Goal: Task Accomplishment & Management: Use online tool/utility

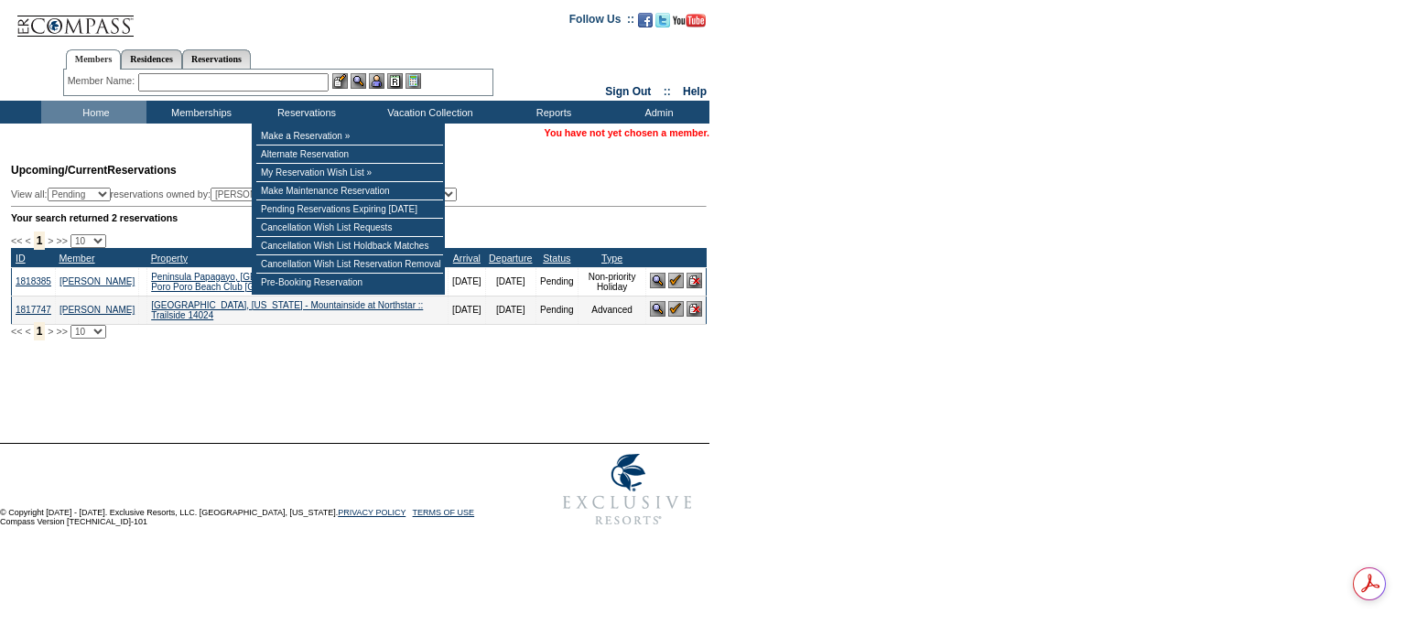
click at [304, 84] on input "text" at bounding box center [233, 82] width 190 height 18
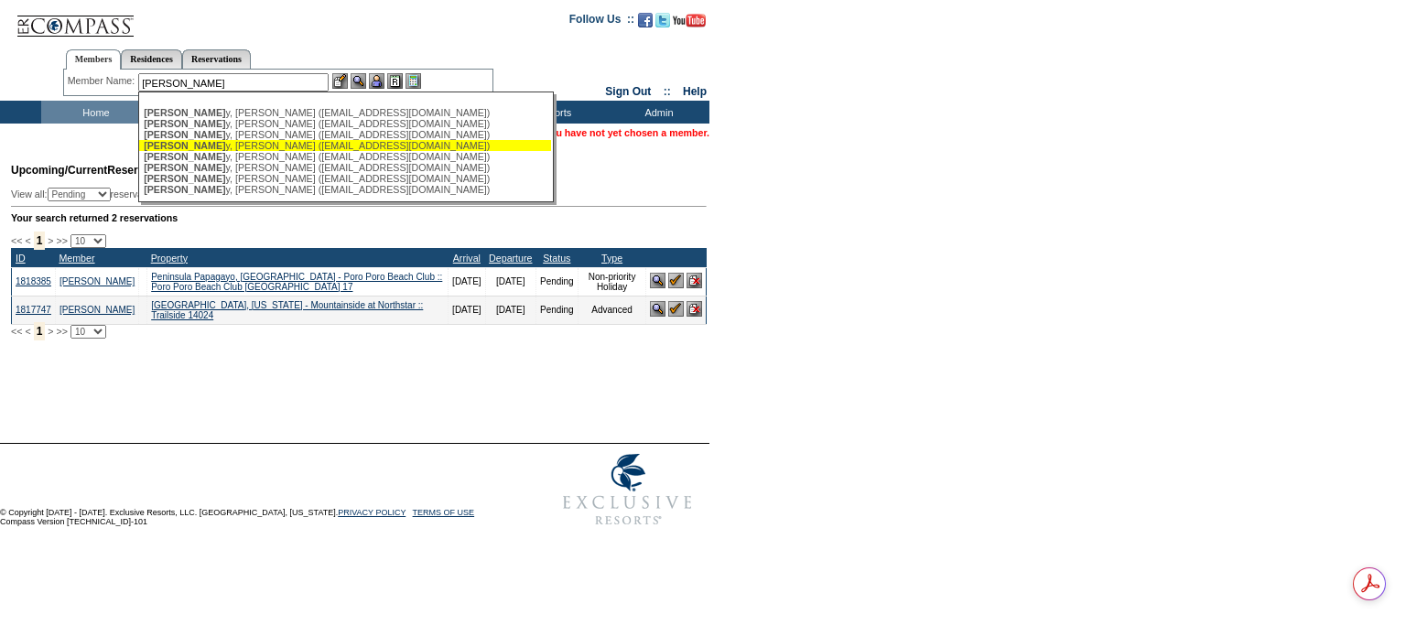
click at [288, 149] on div "Stoller y, Hannah (hannahstollery@icloud.com)" at bounding box center [345, 145] width 403 height 11
type input "Stollery, Hannah (hannahstollery@icloud.com)"
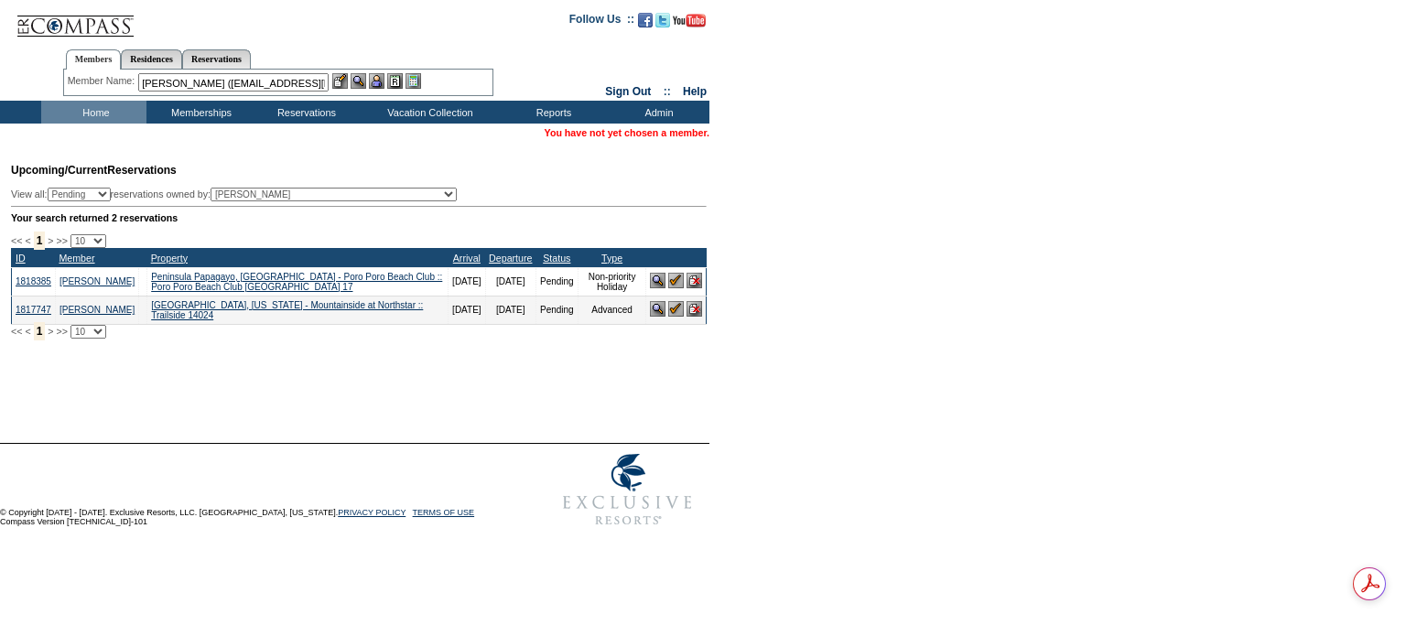
click at [362, 79] on img at bounding box center [359, 81] width 16 height 16
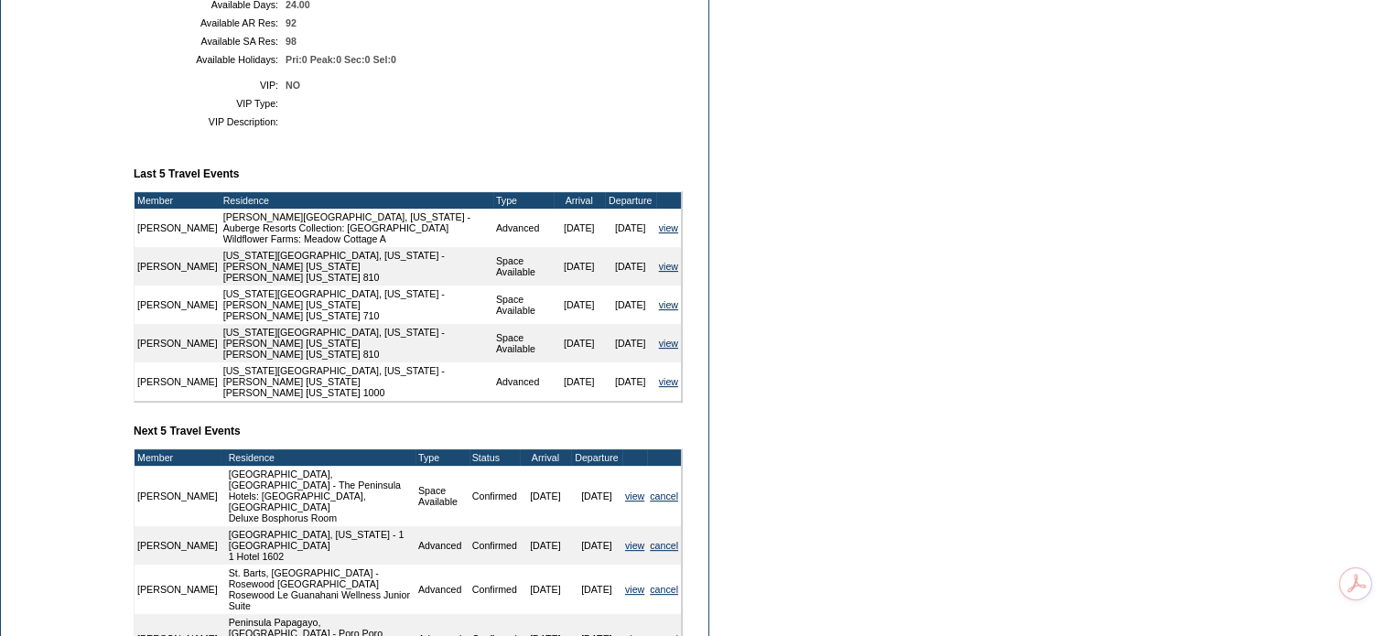
scroll to position [549, 0]
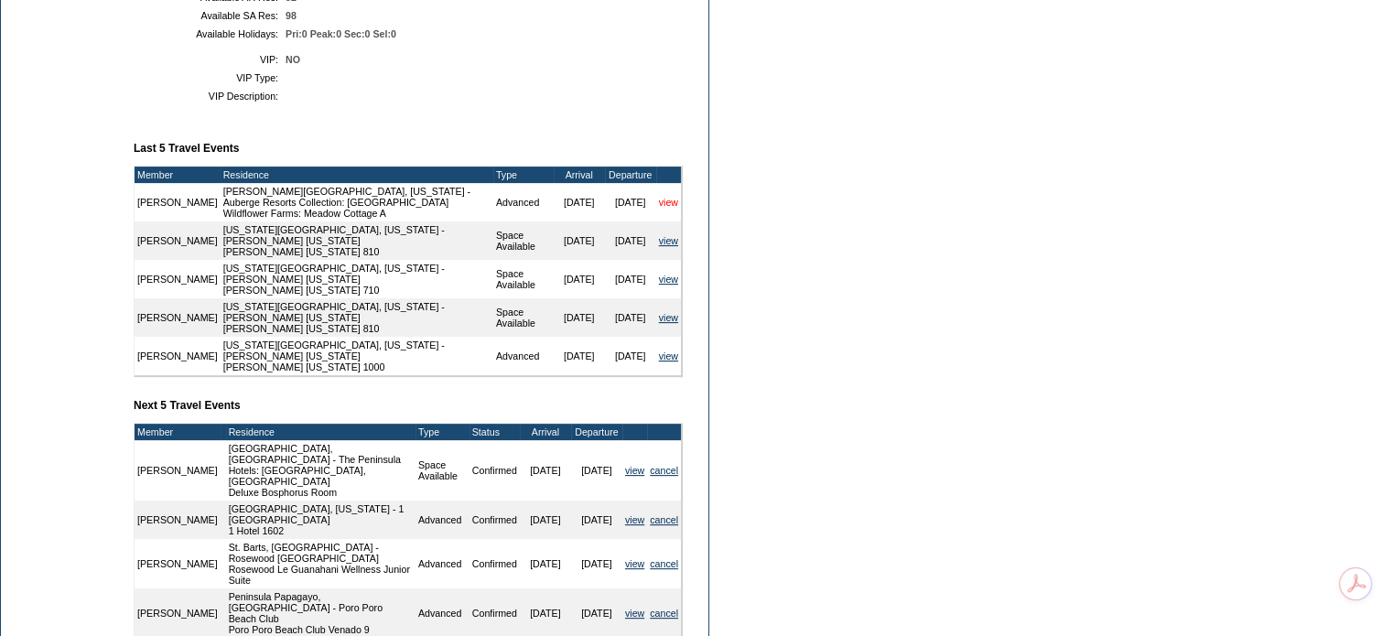
click at [663, 208] on link "view" at bounding box center [668, 202] width 19 height 11
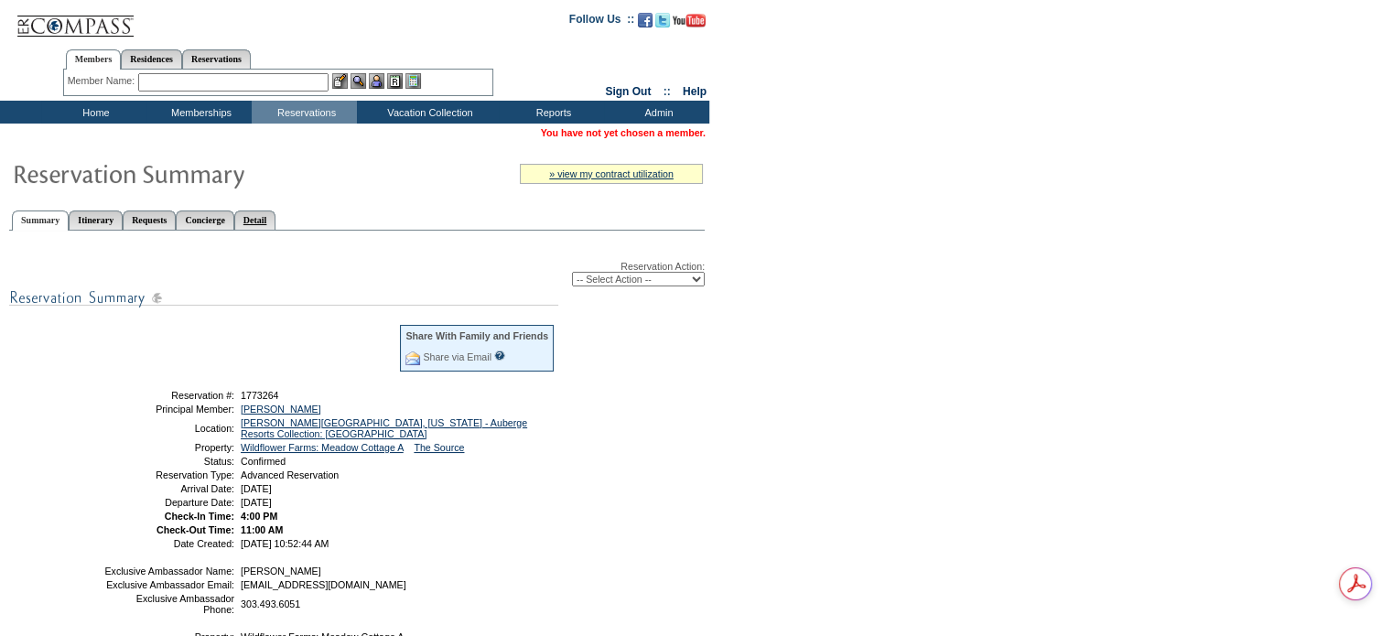
click at [276, 213] on link "Detail" at bounding box center [255, 219] width 42 height 19
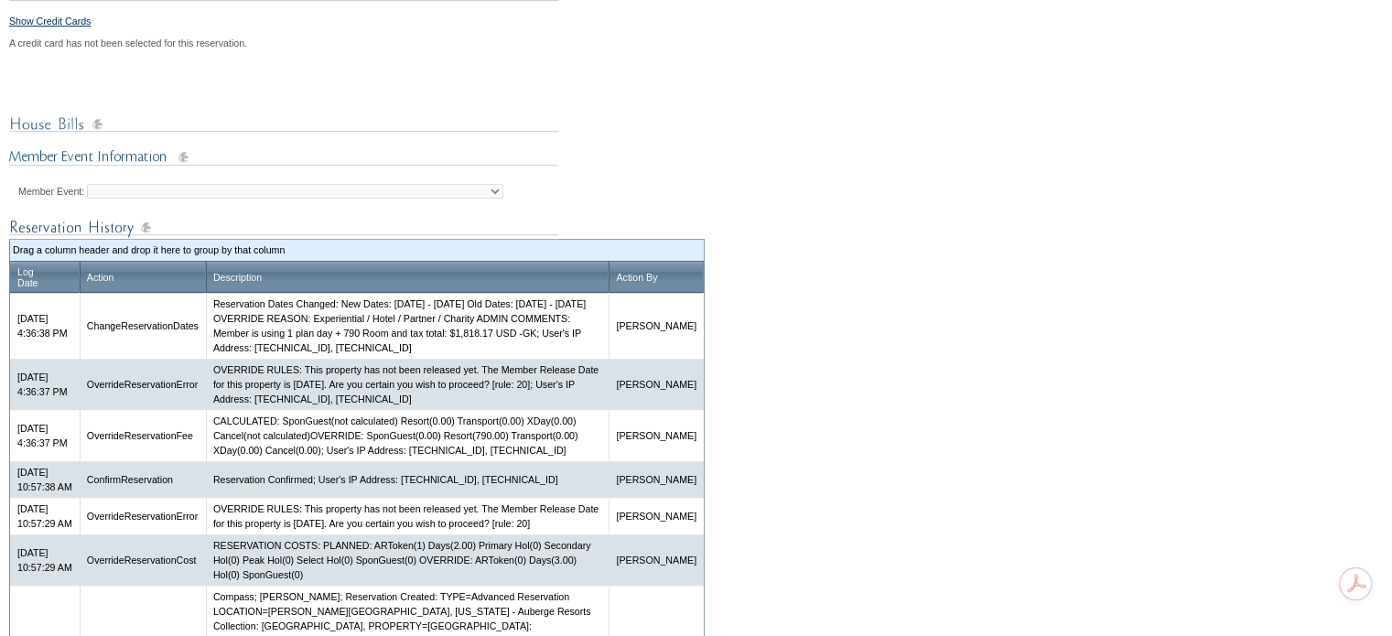
scroll to position [879, 0]
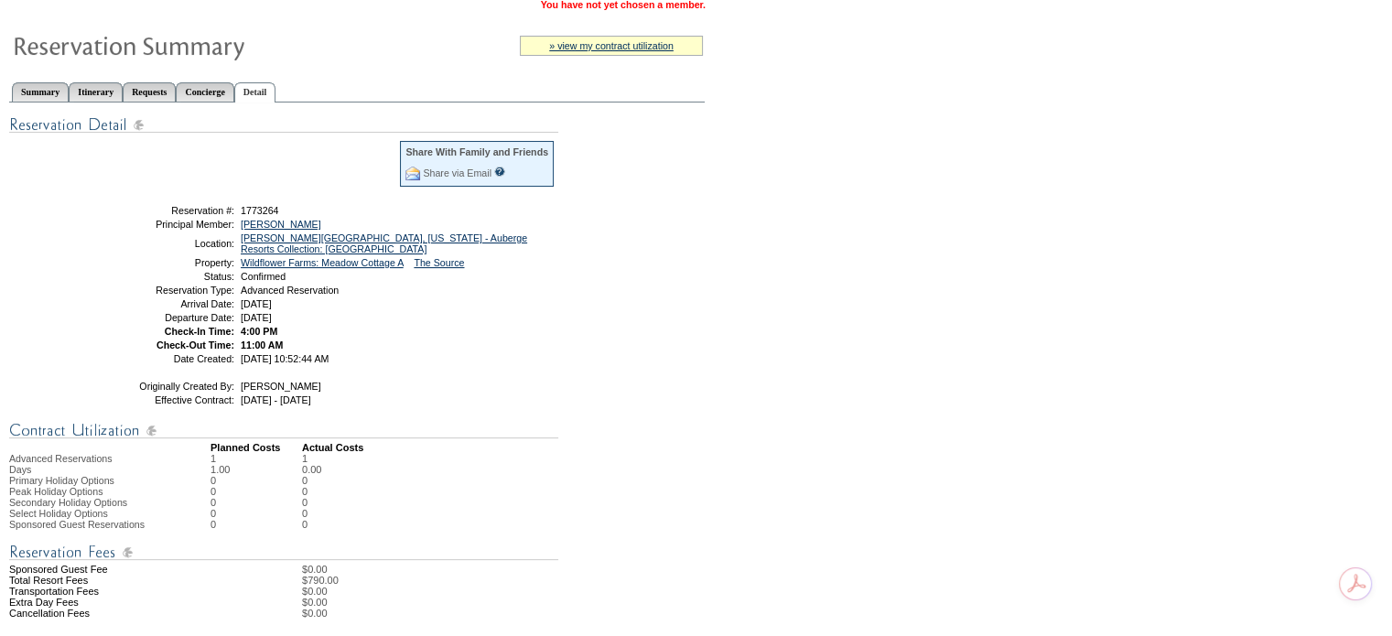
scroll to position [0, 0]
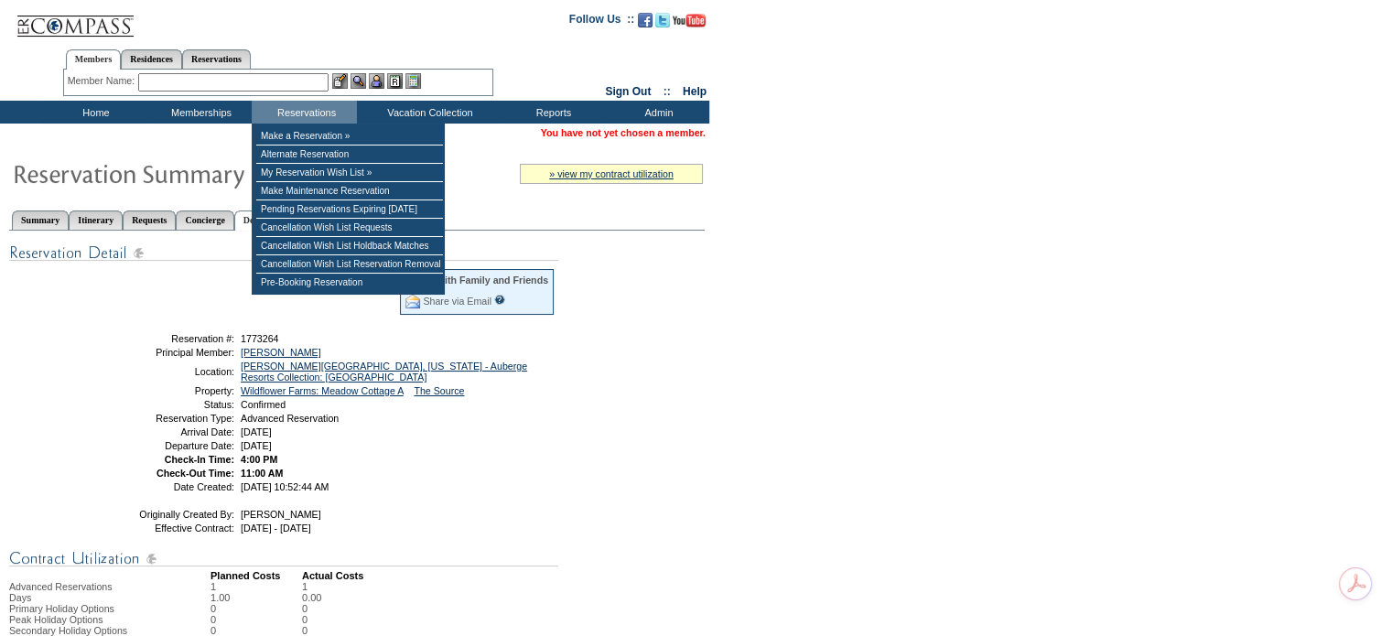
click at [252, 76] on input "text" at bounding box center [233, 82] width 190 height 18
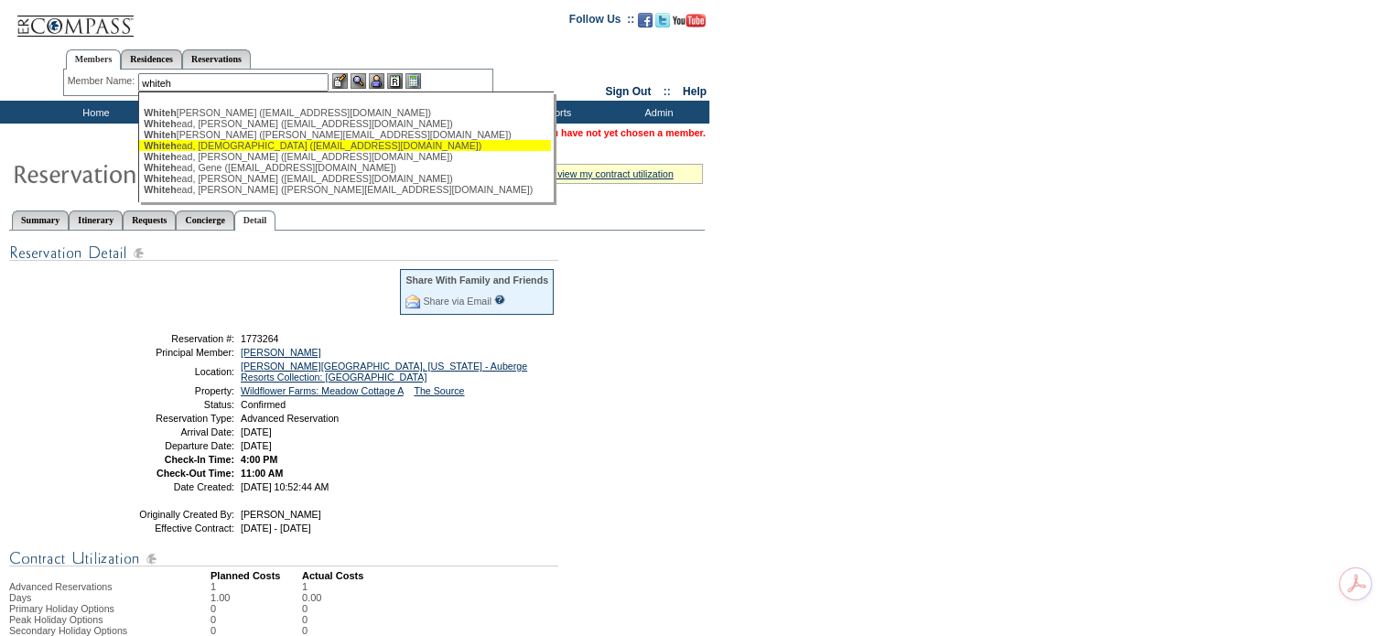
scroll to position [13, 0]
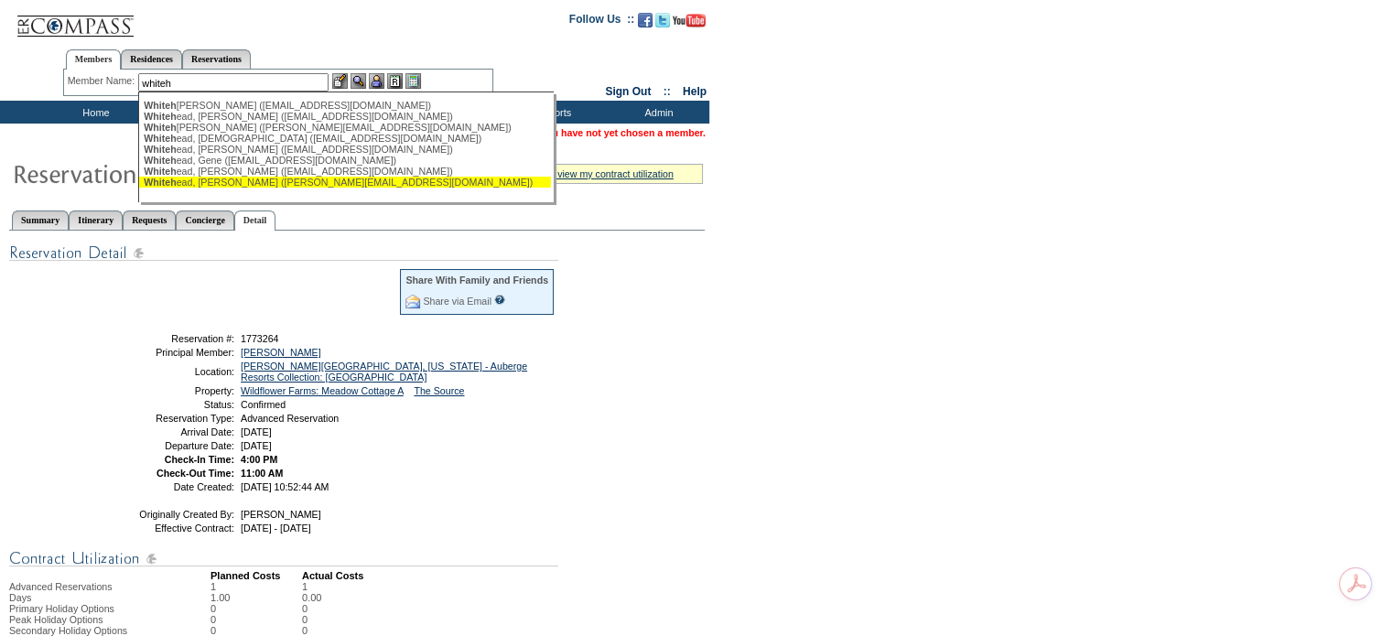
click at [279, 178] on div "Whiteh ead, Mark (mwhitehead@u-stop.com)" at bounding box center [345, 182] width 403 height 11
type input "Whitehead, Mark (mwhitehead@u-stop.com)"
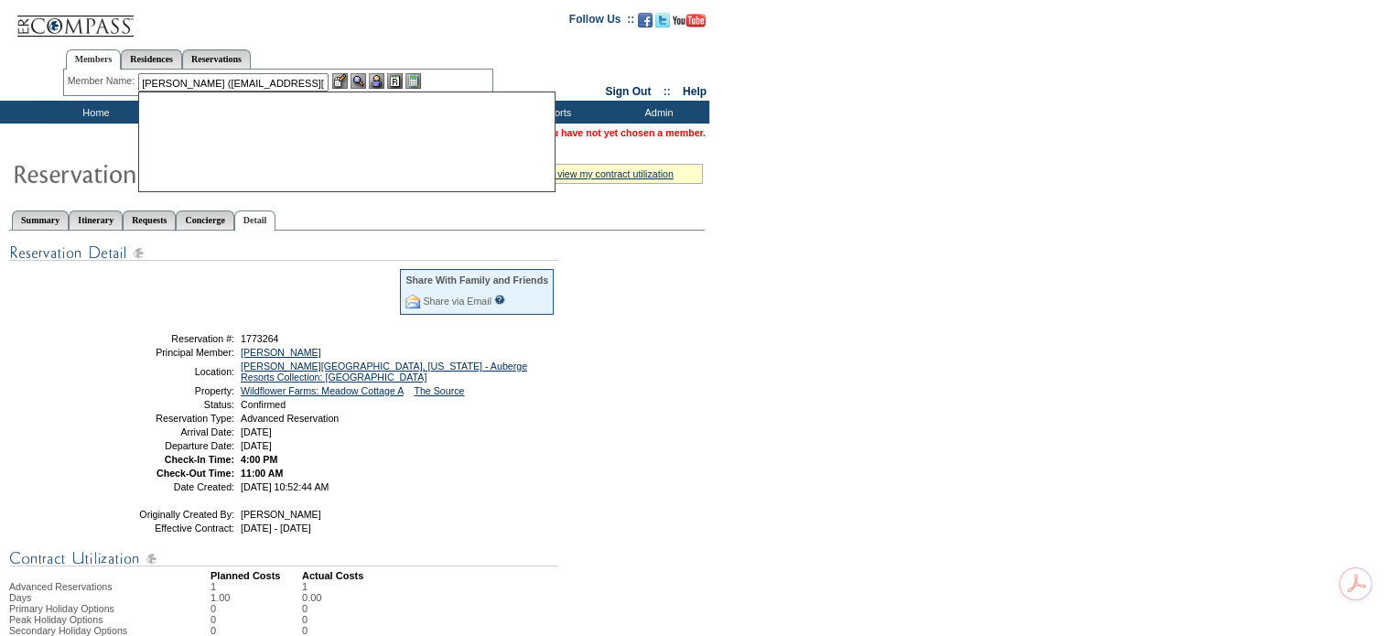
scroll to position [0, 0]
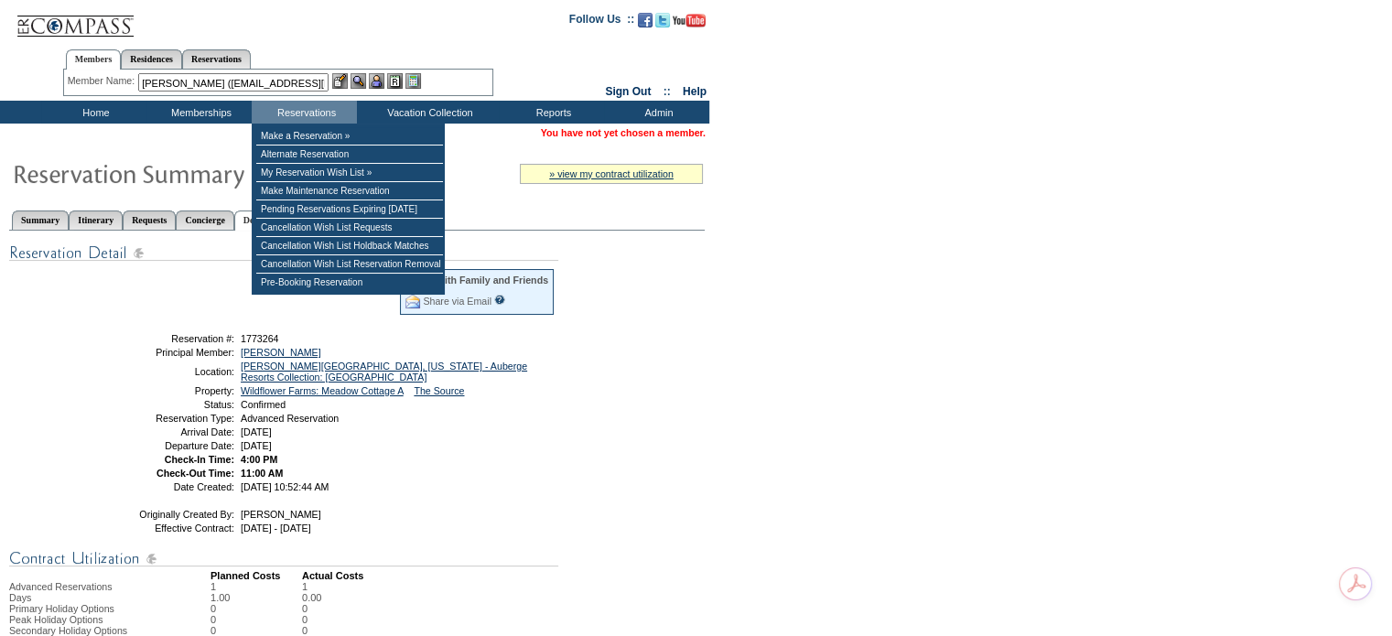
click at [362, 87] on img at bounding box center [359, 81] width 16 height 16
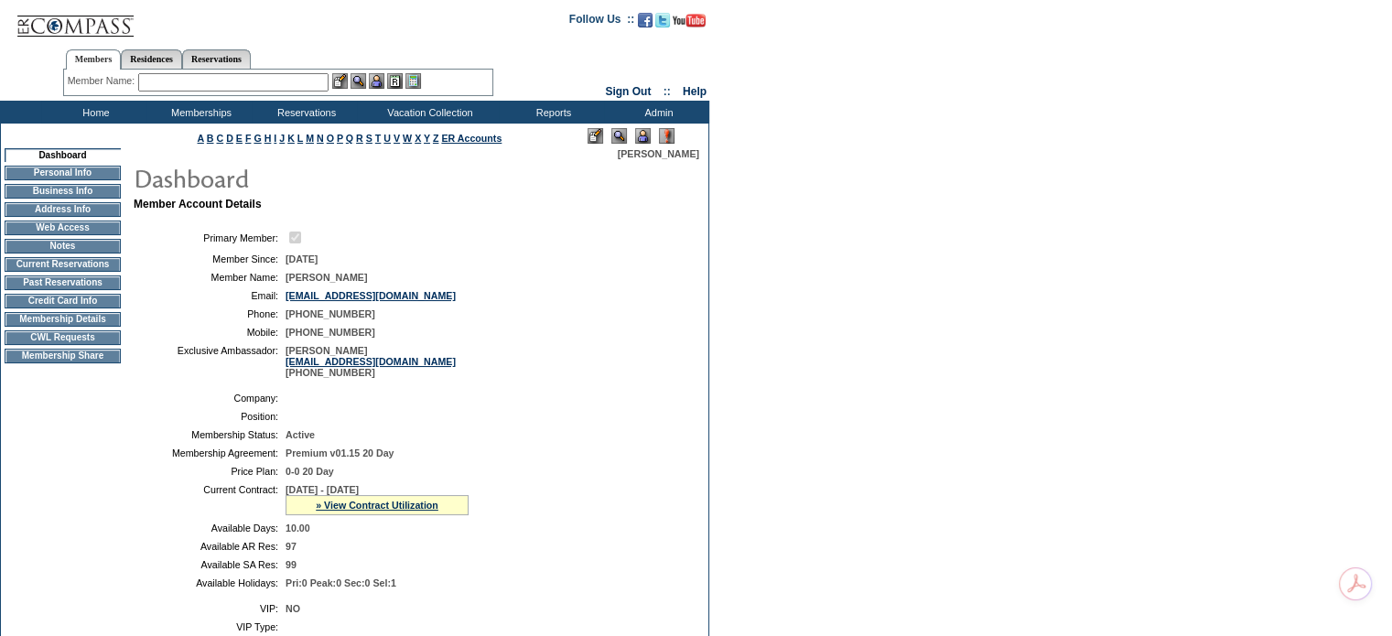
scroll to position [549, 0]
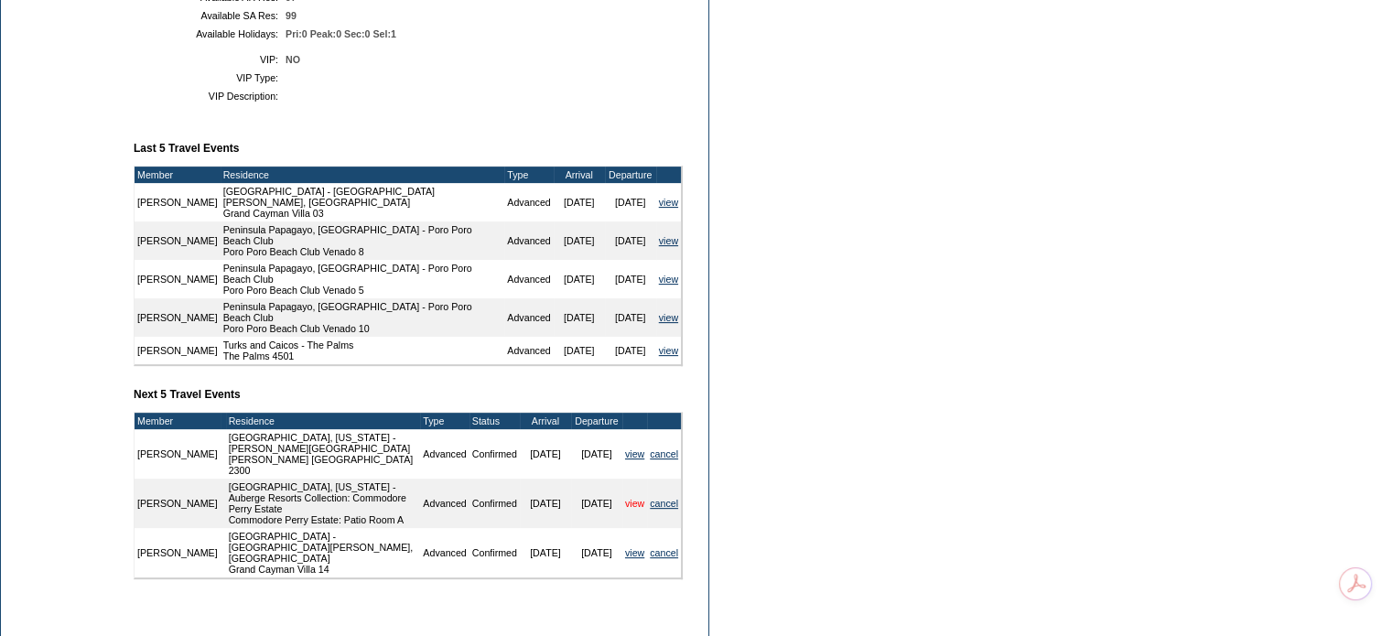
click at [627, 509] on link "view" at bounding box center [634, 503] width 19 height 11
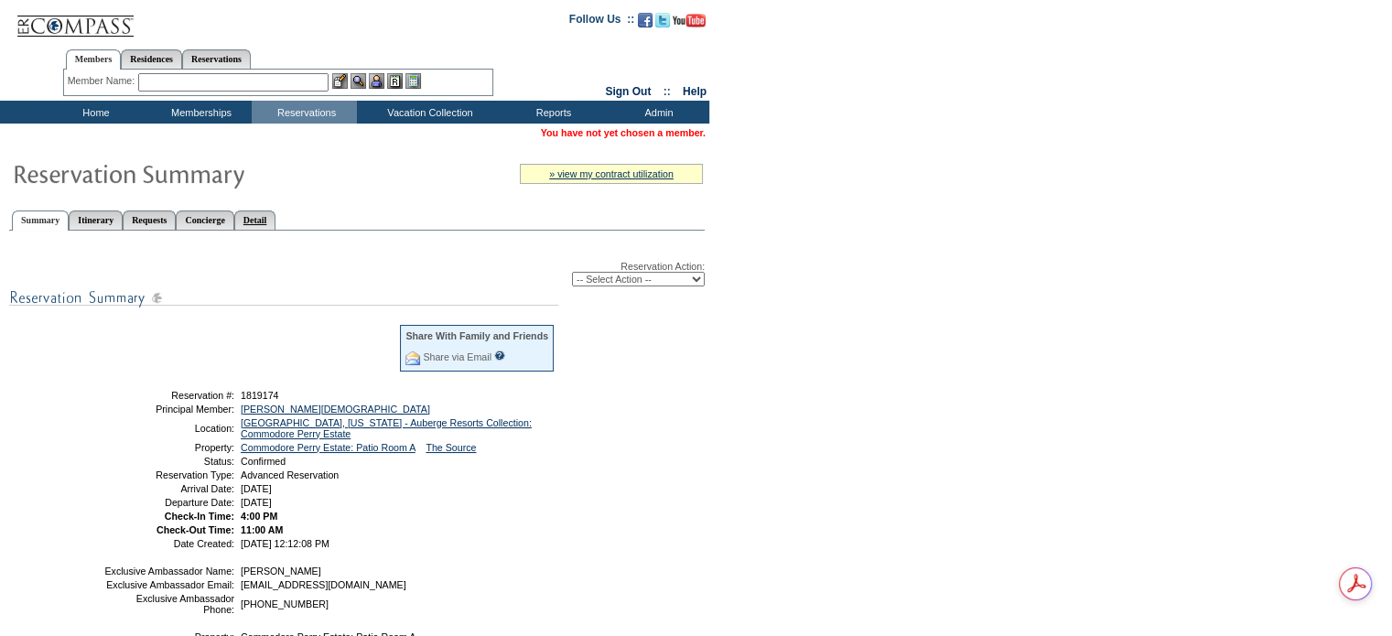
click at [276, 215] on link "Detail" at bounding box center [255, 219] width 42 height 19
